Goal: Task Accomplishment & Management: Use online tool/utility

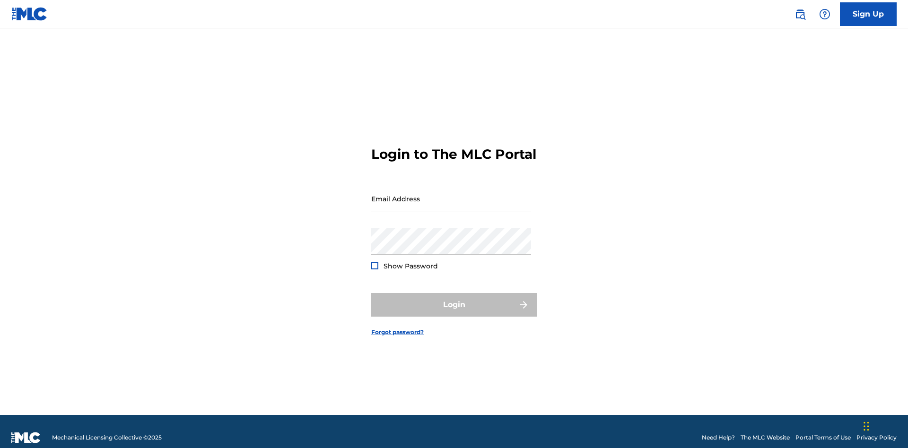
scroll to position [12, 0]
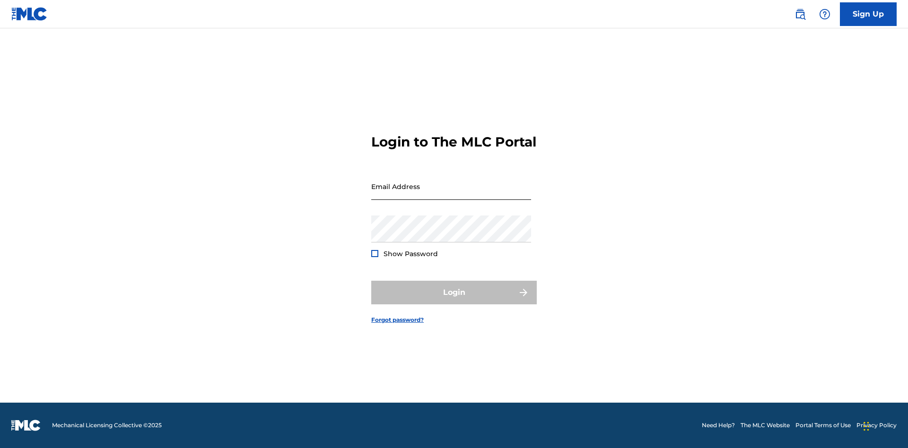
click at [451, 194] on input "Email Address" at bounding box center [451, 186] width 160 height 27
type input "Krystal.Ribble@themlc.com"
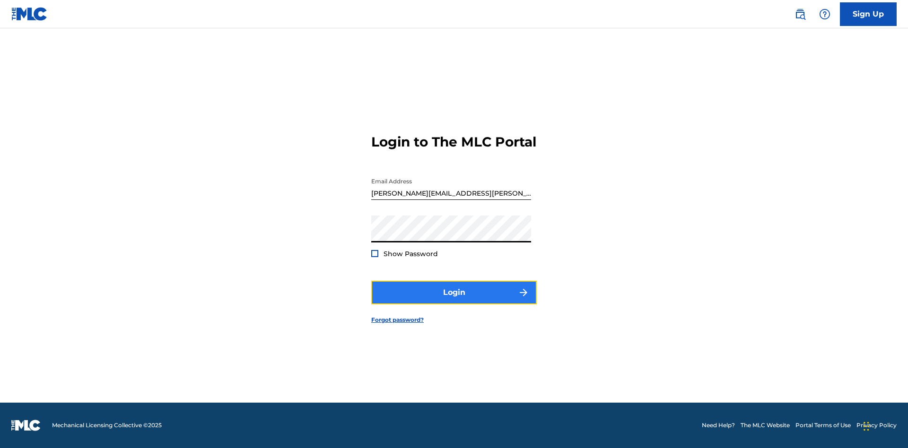
click at [454, 301] on button "Login" at bounding box center [453, 293] width 165 height 24
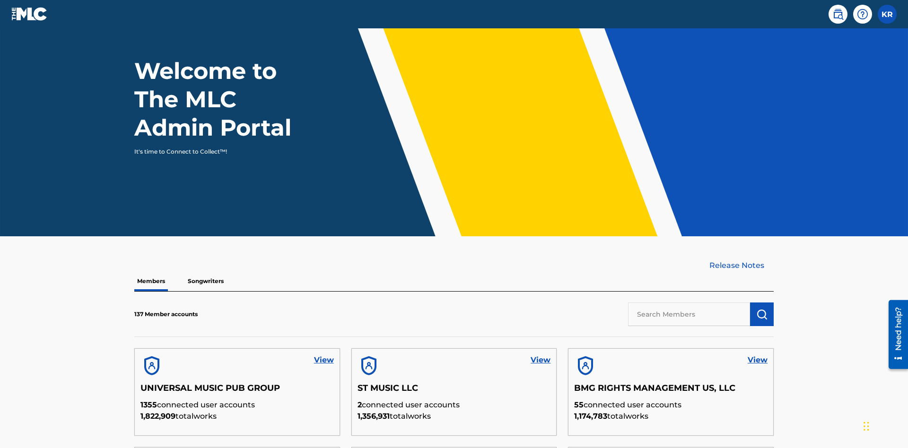
scroll to position [286, 0]
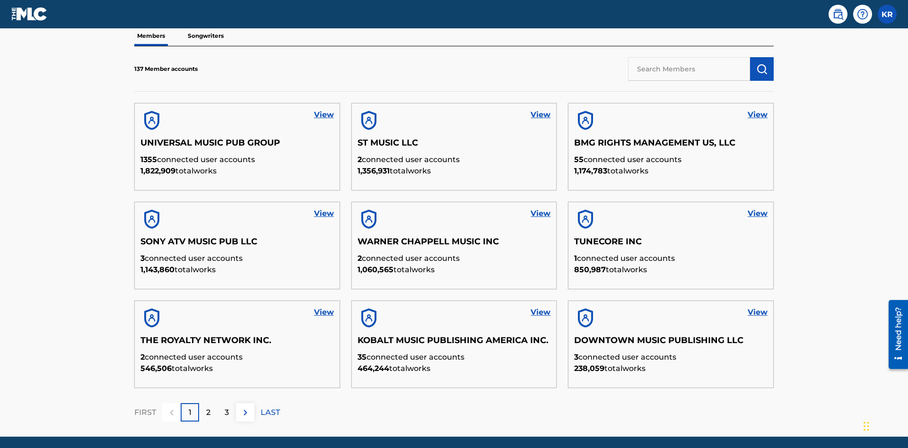
click at [689, 69] on input "text" at bounding box center [689, 69] width 122 height 24
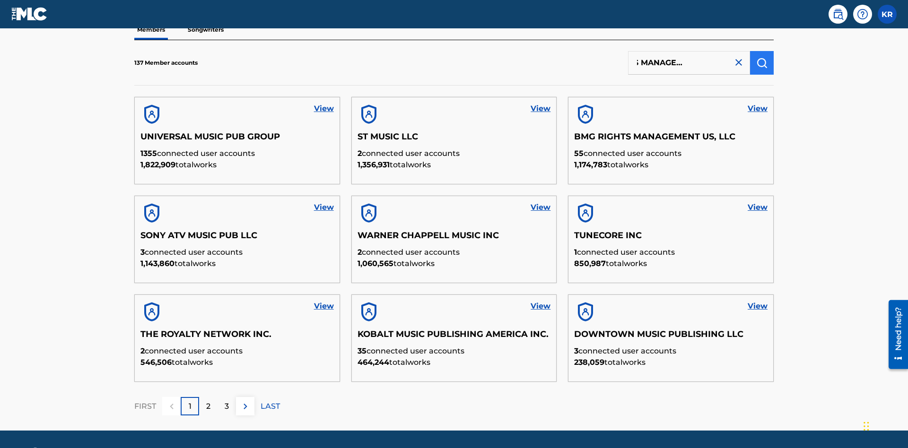
type input "BMG RIGHTS MANAGEMENT US, LLC"
click at [762, 62] on img "submit" at bounding box center [761, 62] width 11 height 11
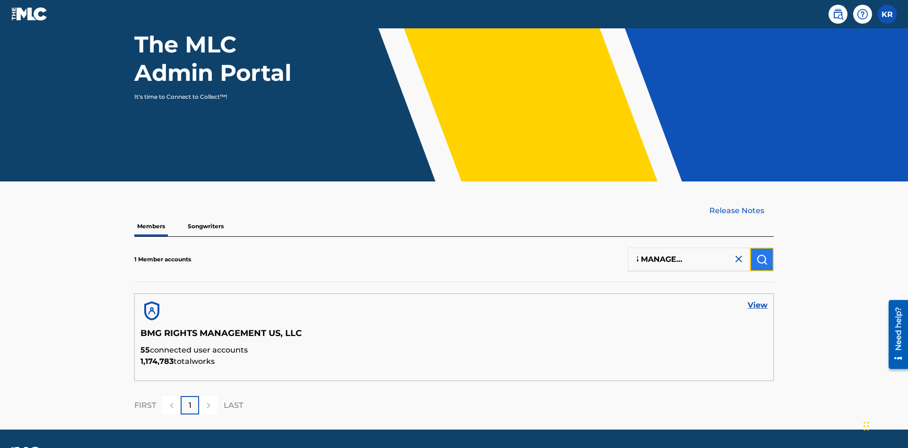
scroll to position [122, 0]
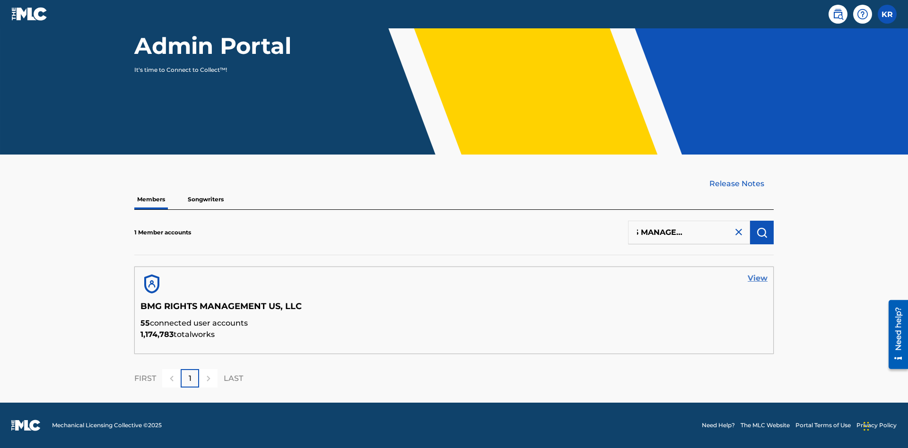
click at [757, 278] on link "View" at bounding box center [757, 278] width 20 height 11
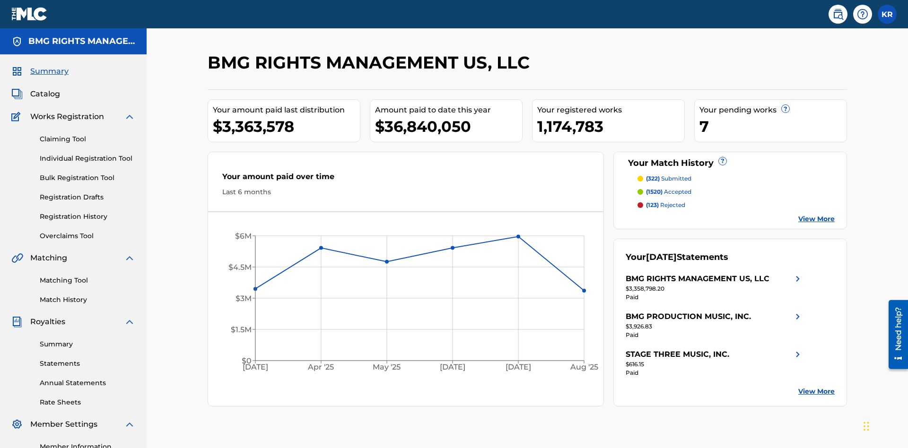
scroll to position [119, 0]
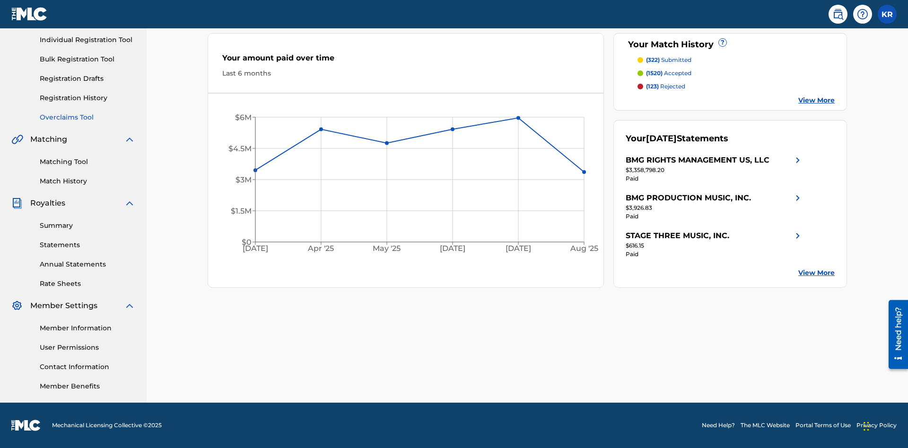
click at [87, 117] on link "Overclaims Tool" at bounding box center [87, 118] width 95 height 10
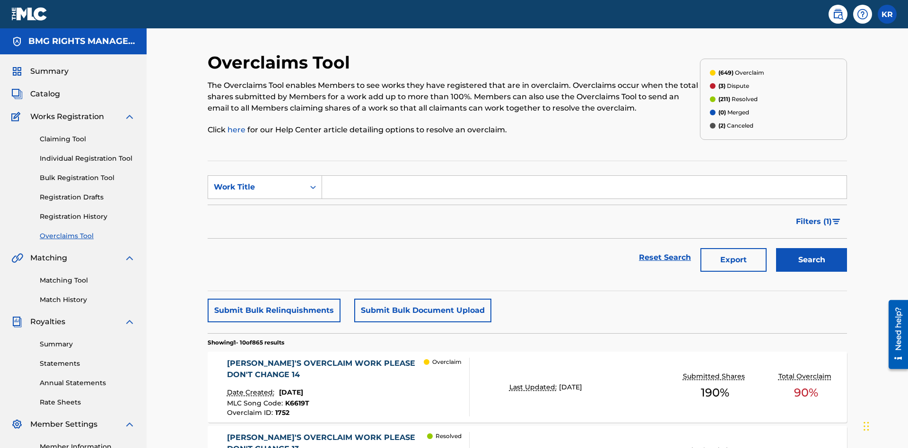
scroll to position [121, 0]
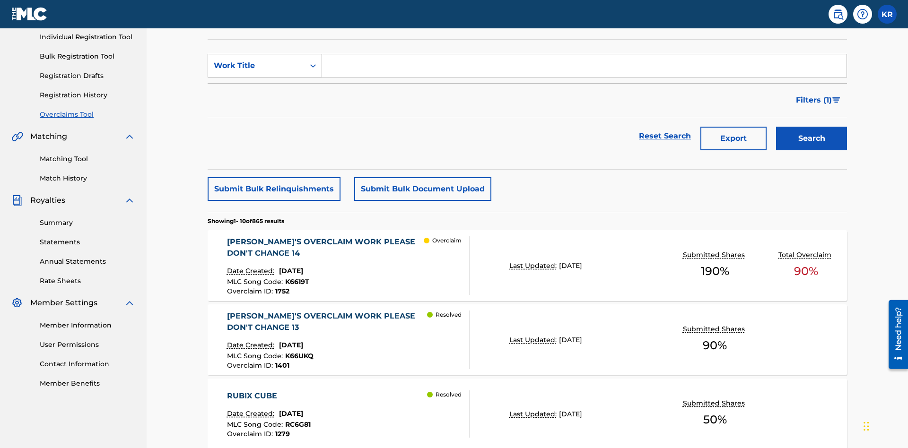
click at [256, 66] on div "Work Title" at bounding box center [256, 65] width 85 height 11
click at [265, 89] on div "MLC Song Code" at bounding box center [264, 90] width 113 height 24
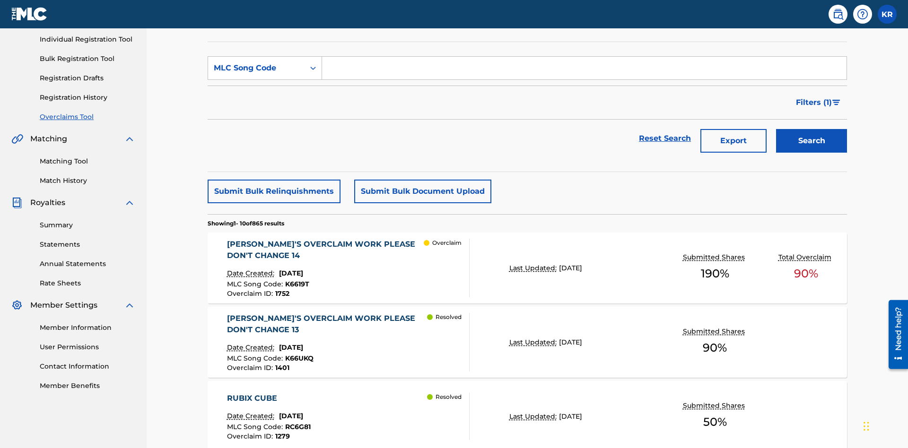
click at [584, 68] on input "Search Form" at bounding box center [584, 68] width 524 height 23
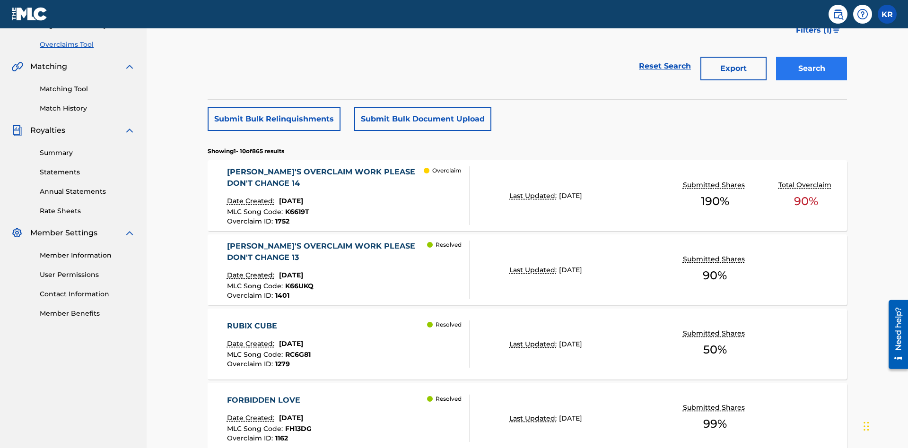
type input "K6619T"
click at [811, 69] on button "Search" at bounding box center [811, 69] width 71 height 24
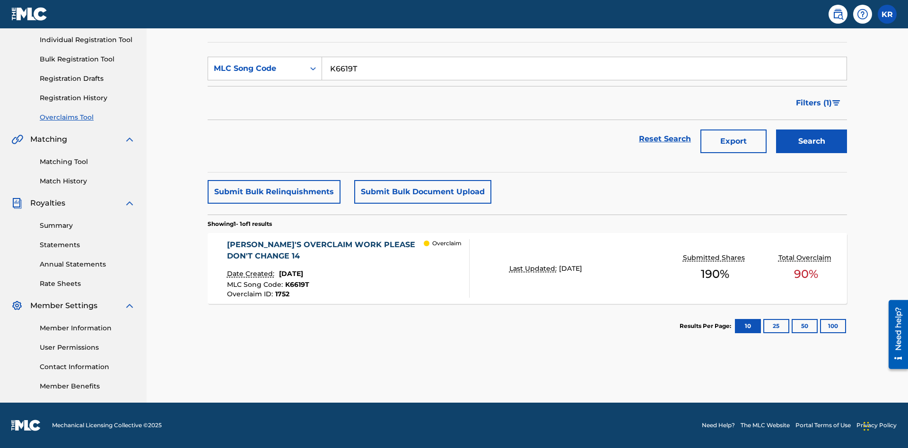
click at [281, 294] on span "1752" at bounding box center [282, 294] width 14 height 9
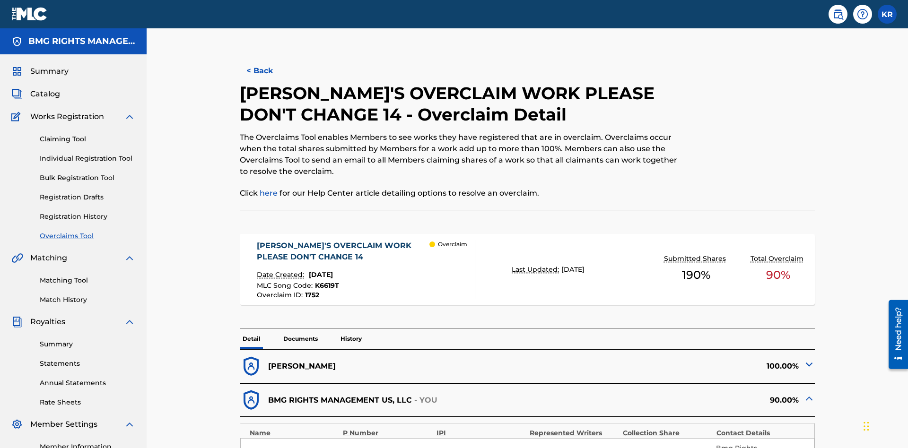
scroll to position [26, 0]
